Goal: Check status: Check status

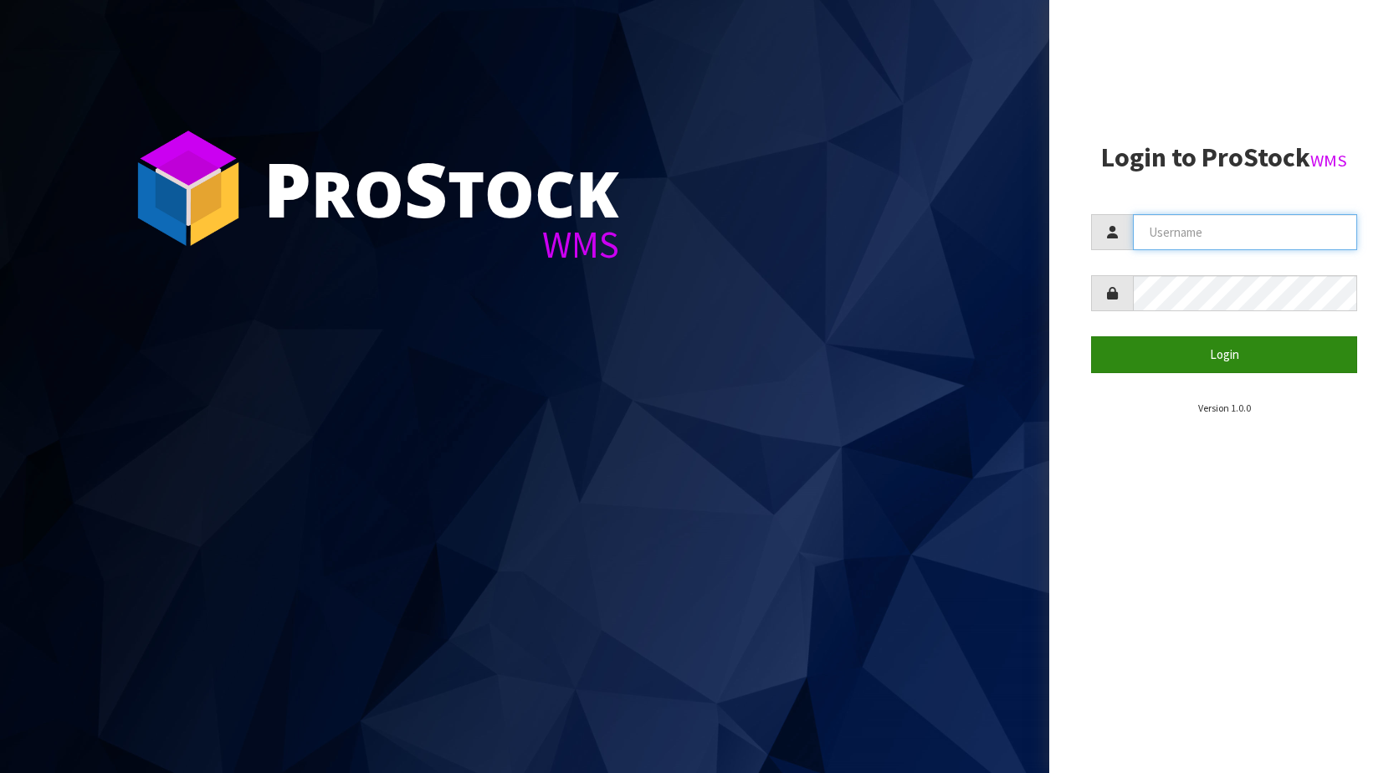
type input "KitchenAid"
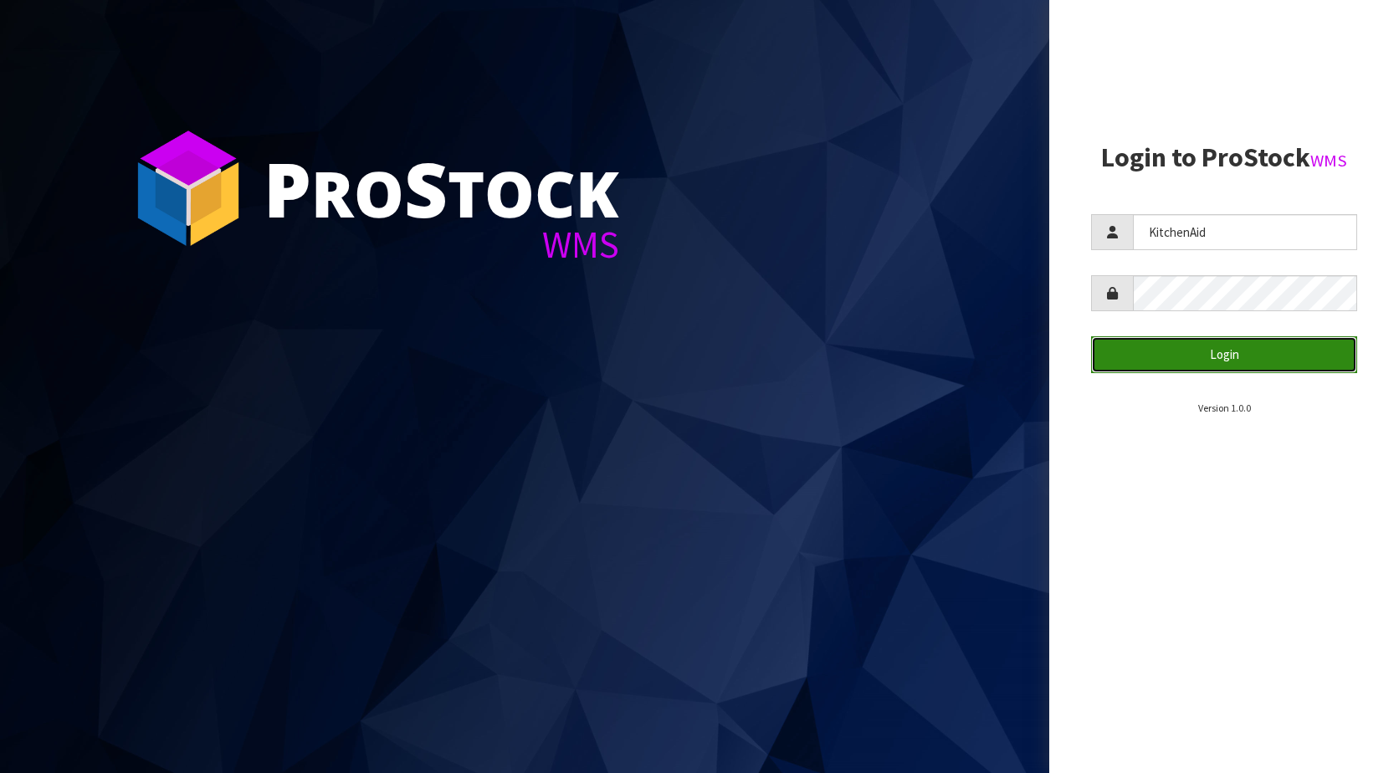
click at [1262, 364] on button "Login" at bounding box center [1224, 354] width 266 height 36
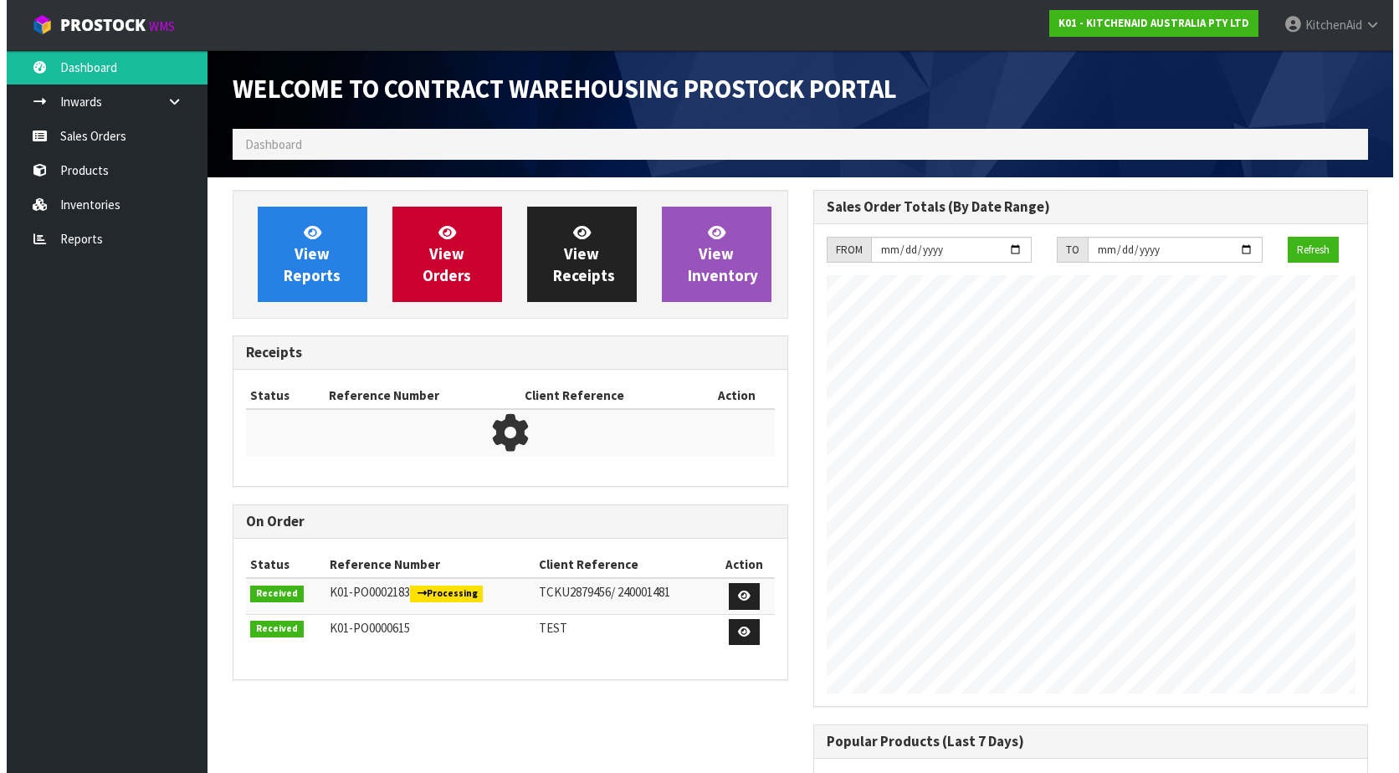
scroll to position [928, 580]
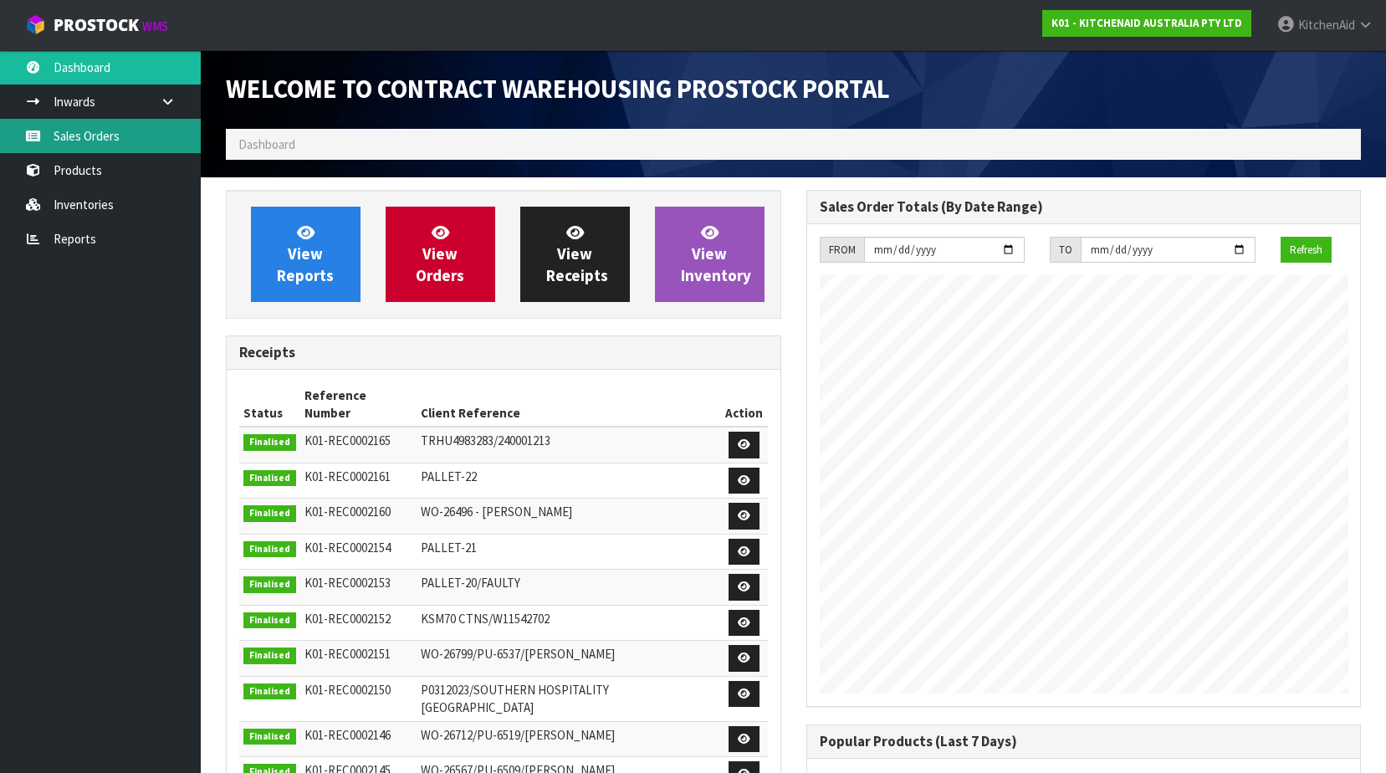
click at [54, 151] on link "Sales Orders" at bounding box center [100, 136] width 201 height 34
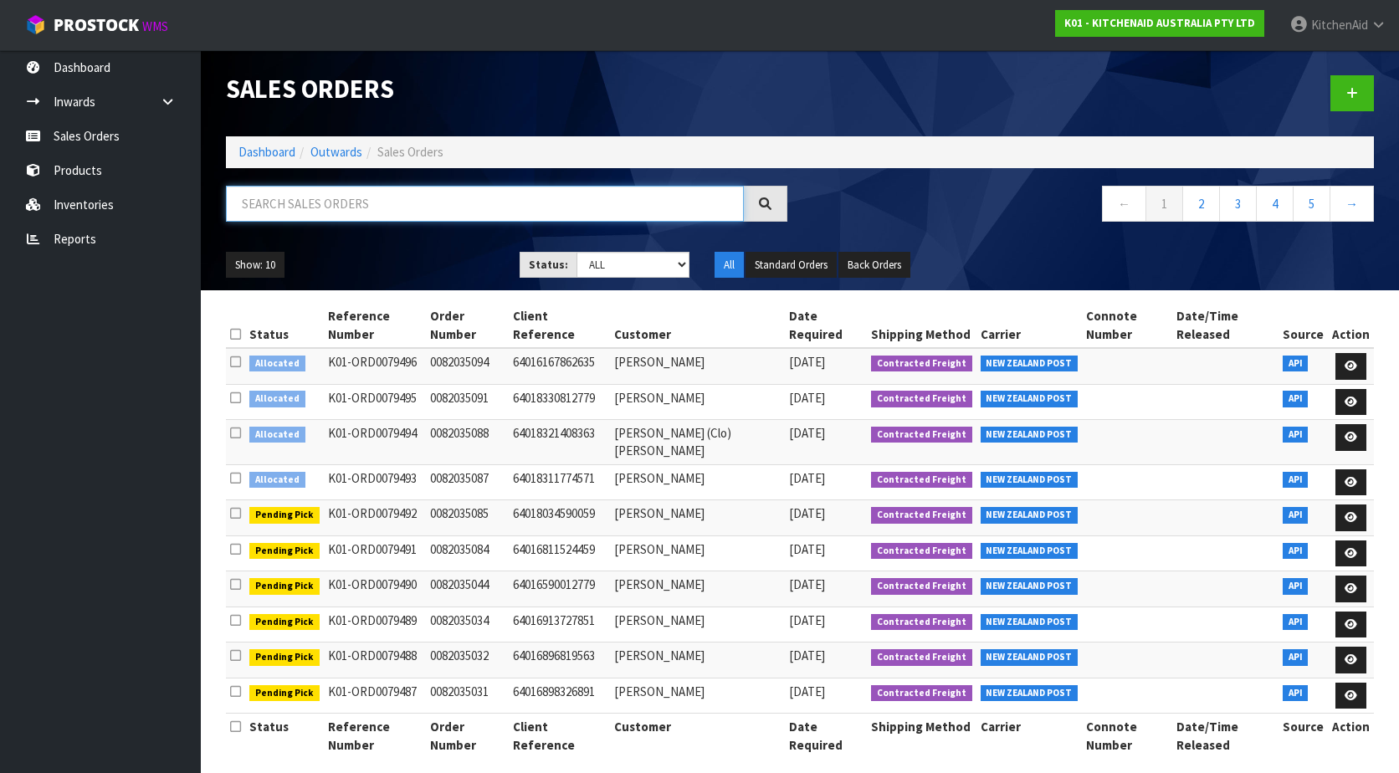
click at [423, 212] on input "text" at bounding box center [485, 204] width 518 height 36
paste input "0082034998"
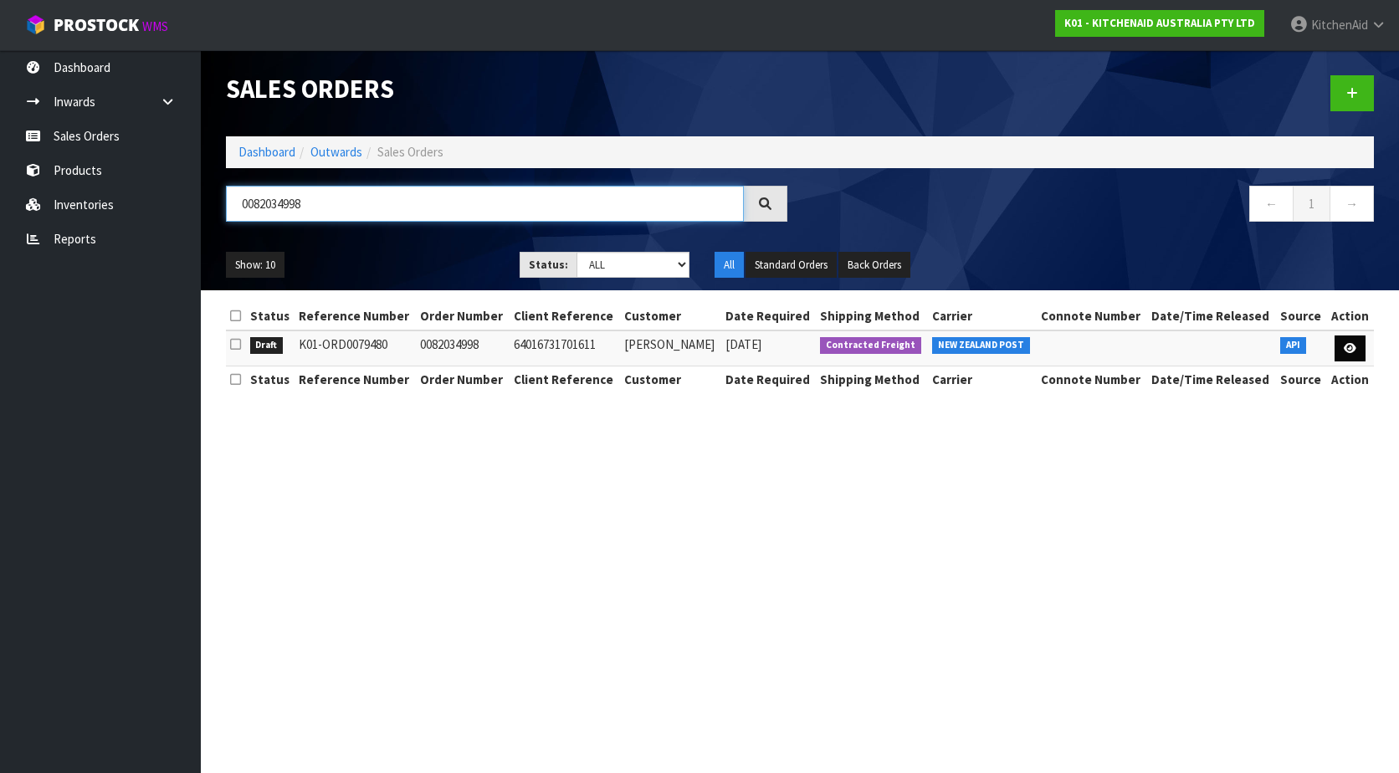
type input "0082034998"
drag, startPoint x: 1345, startPoint y: 356, endPoint x: 1304, endPoint y: 479, distance: 128.8
click at [1345, 356] on link at bounding box center [1349, 349] width 31 height 27
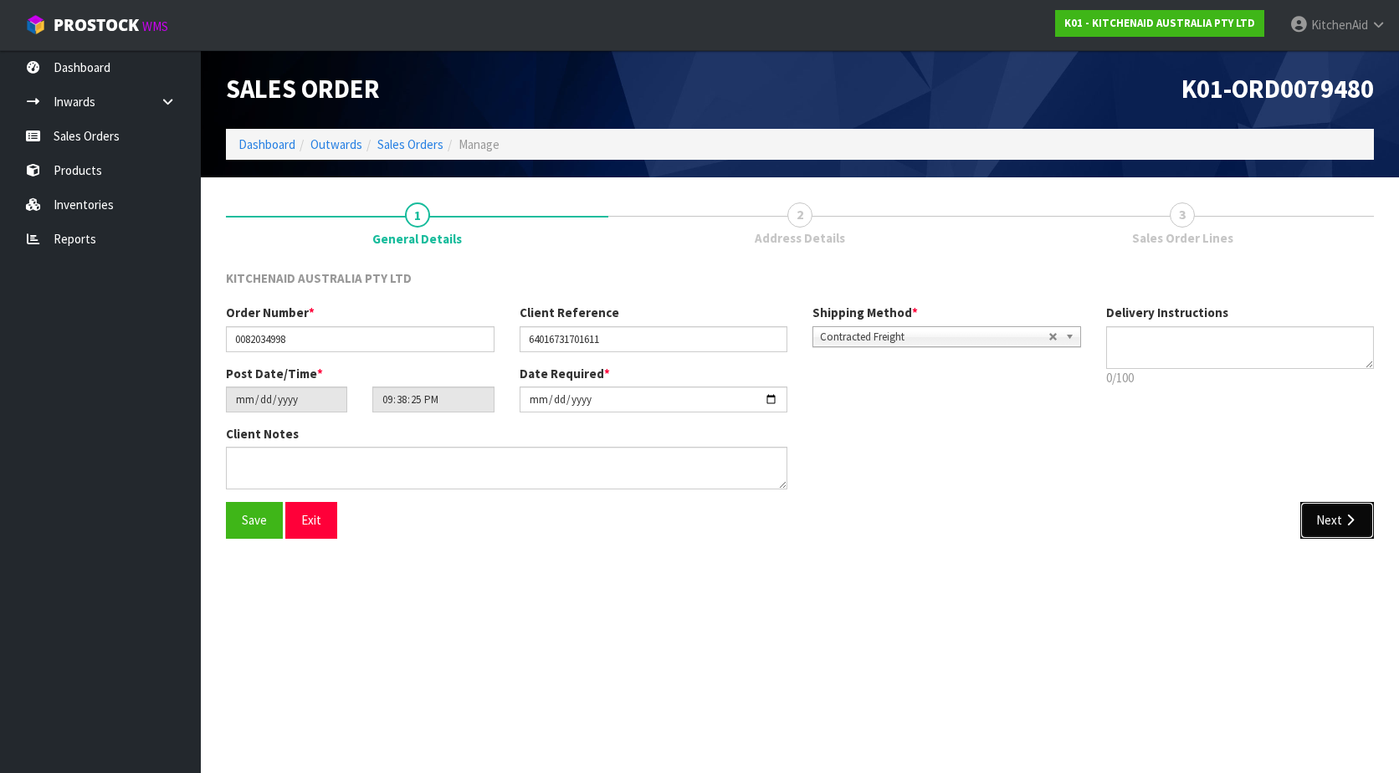
click at [1346, 515] on icon "button" at bounding box center [1350, 520] width 16 height 13
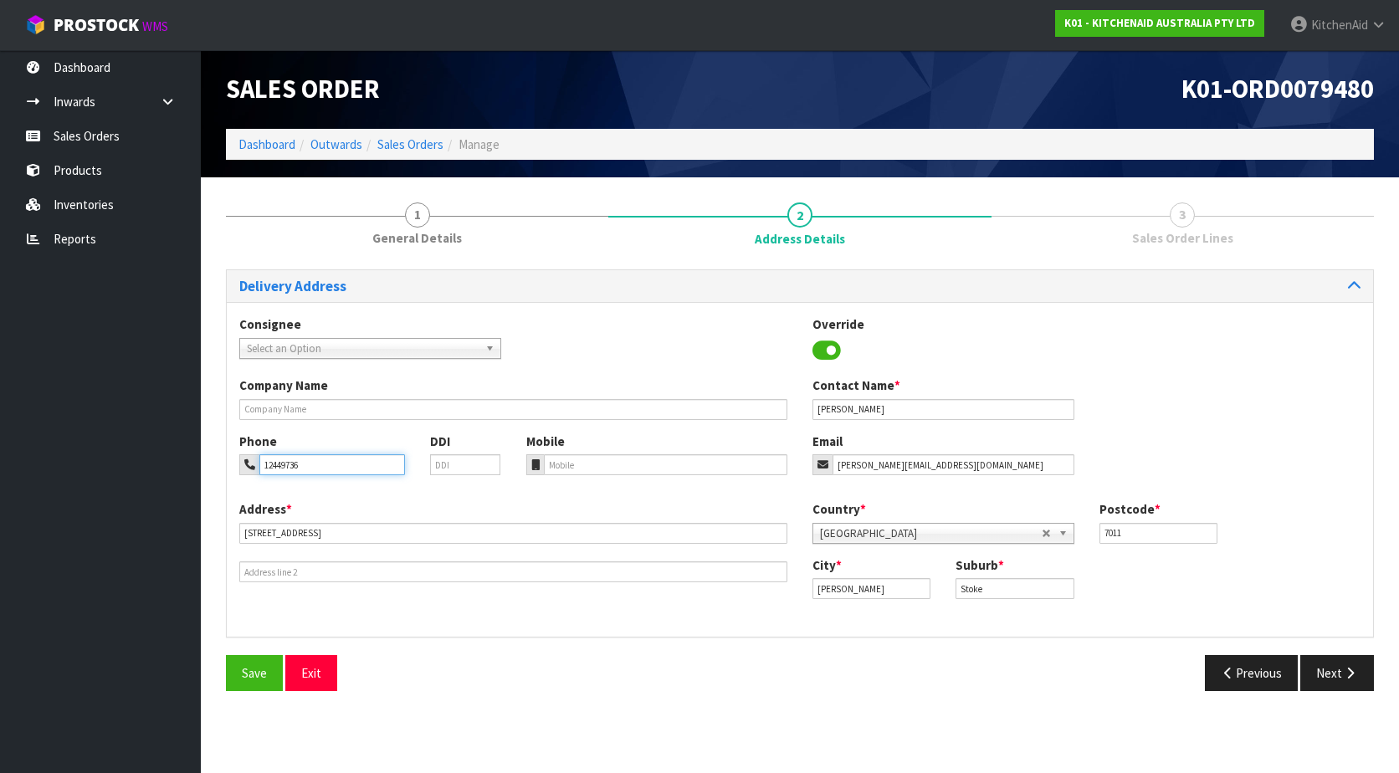
drag, startPoint x: 310, startPoint y: 467, endPoint x: 264, endPoint y: 469, distance: 46.1
click at [264, 469] on input "12449736" at bounding box center [332, 464] width 146 height 21
click at [1249, 678] on button "Previous" at bounding box center [1252, 673] width 94 height 36
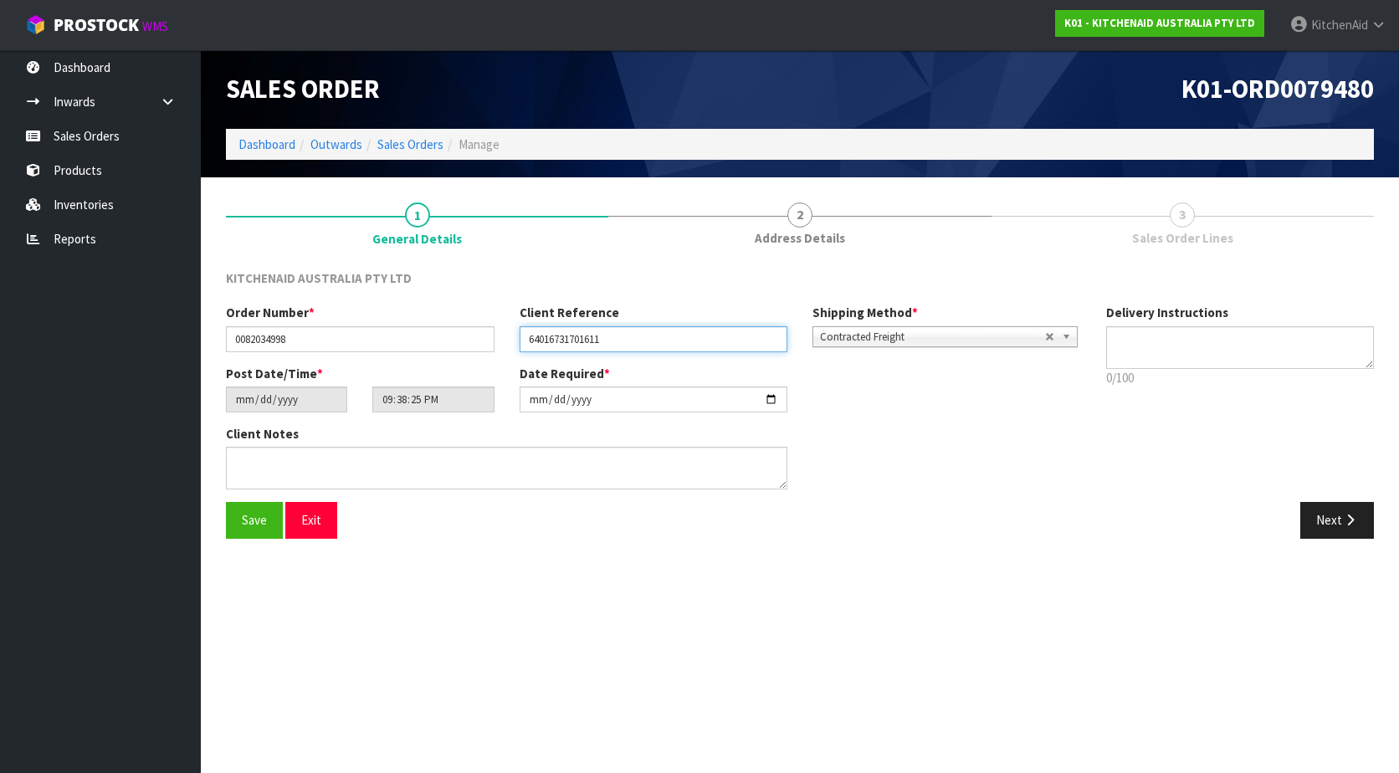
click at [600, 339] on input "64016731701611" at bounding box center [654, 339] width 269 height 26
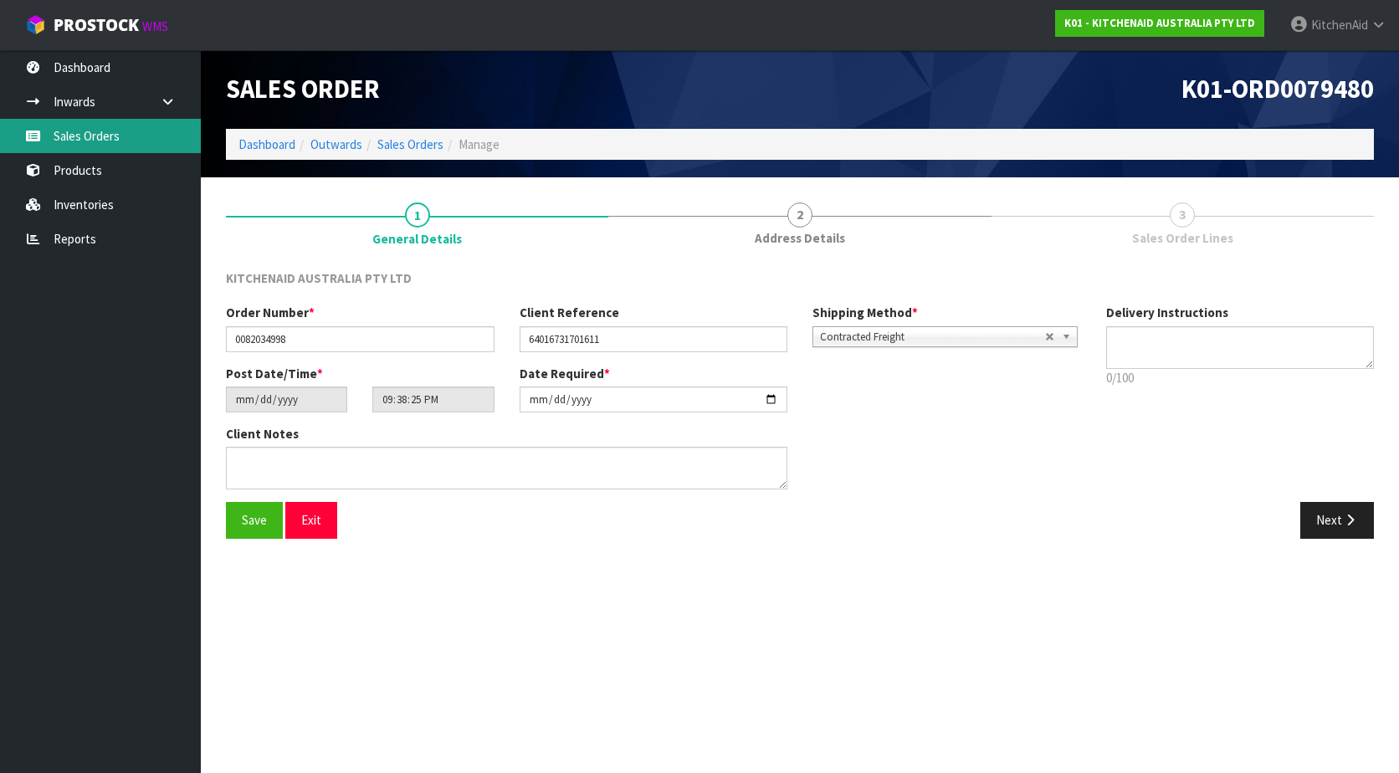
click at [100, 136] on link "Sales Orders" at bounding box center [100, 136] width 201 height 34
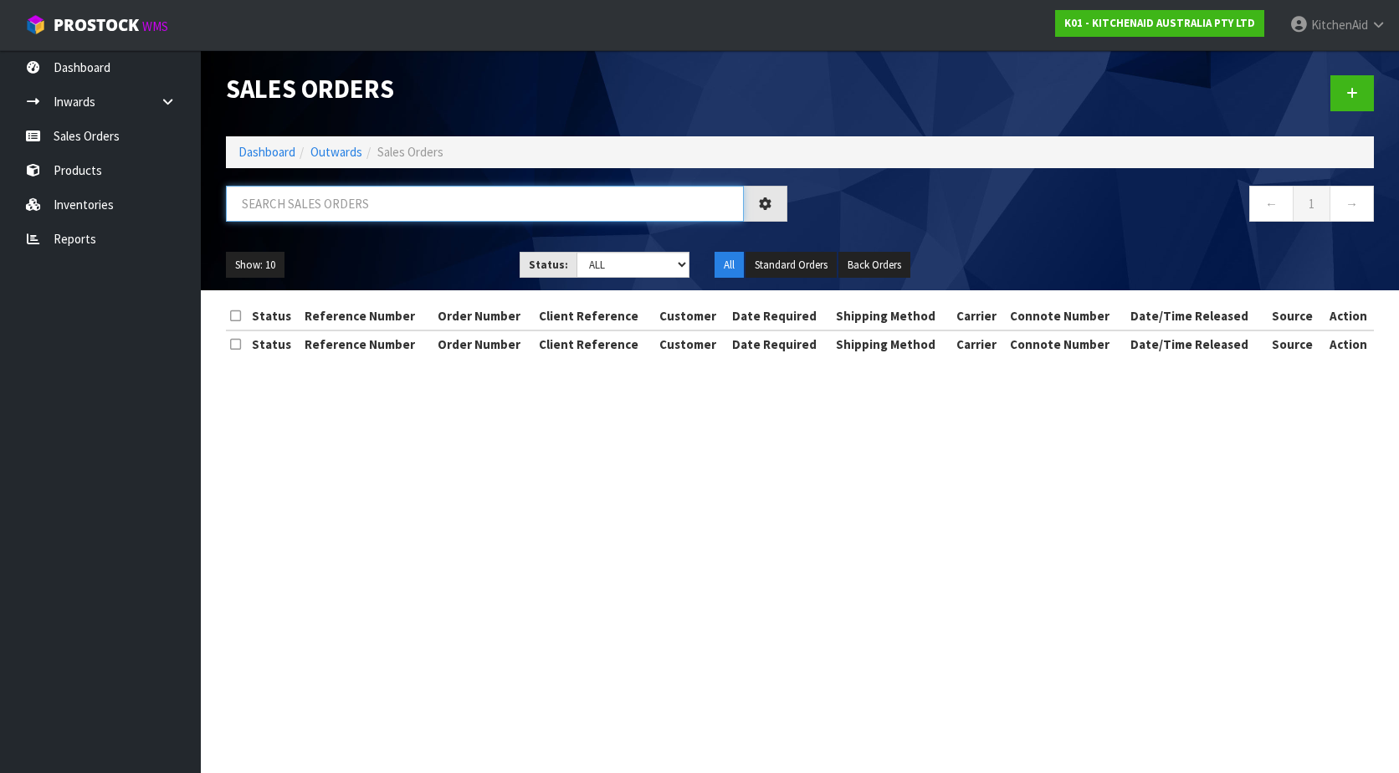
click at [365, 204] on input "text" at bounding box center [485, 204] width 518 height 36
click at [370, 206] on input "text" at bounding box center [485, 204] width 518 height 36
paste input "21096440725594"
type input "21096440725594"
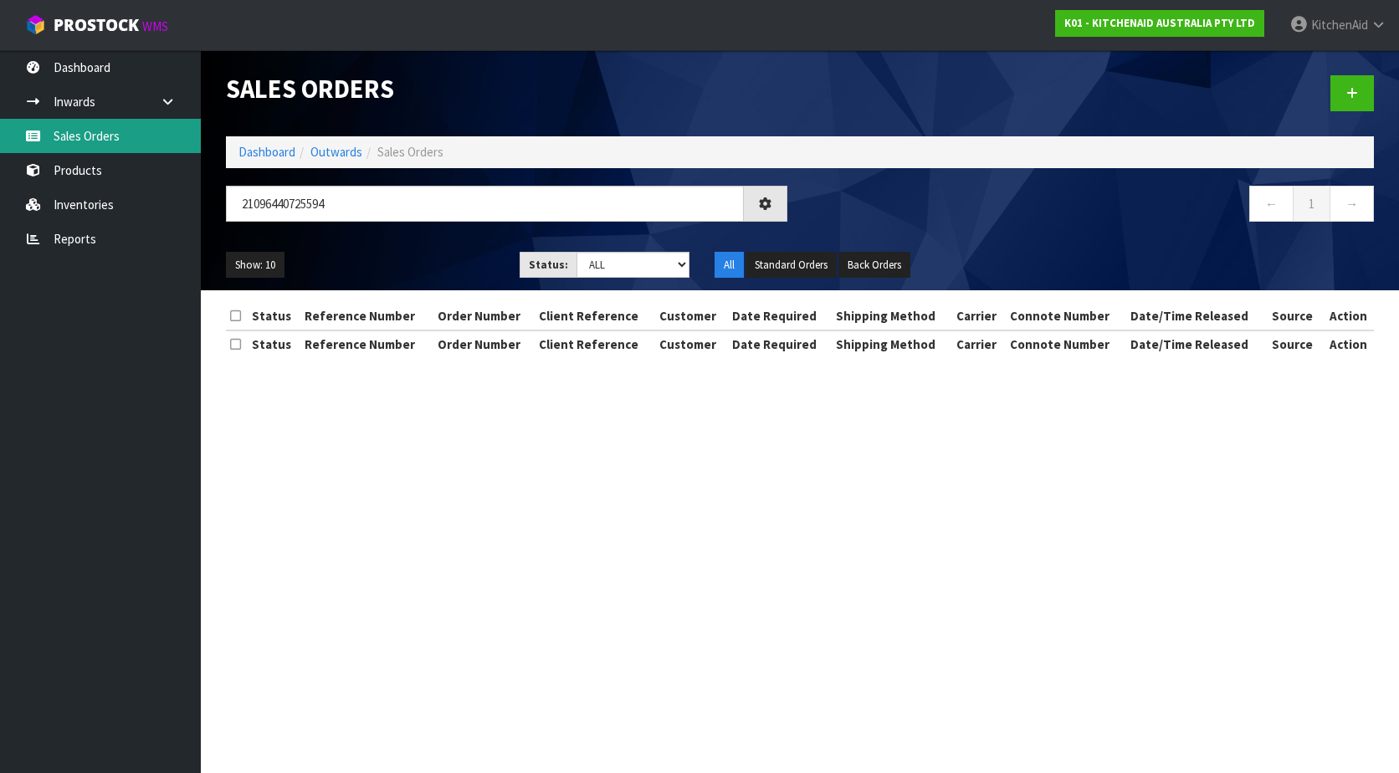
click at [91, 138] on link "Sales Orders" at bounding box center [100, 136] width 201 height 34
